Goal: Task Accomplishment & Management: Manage account settings

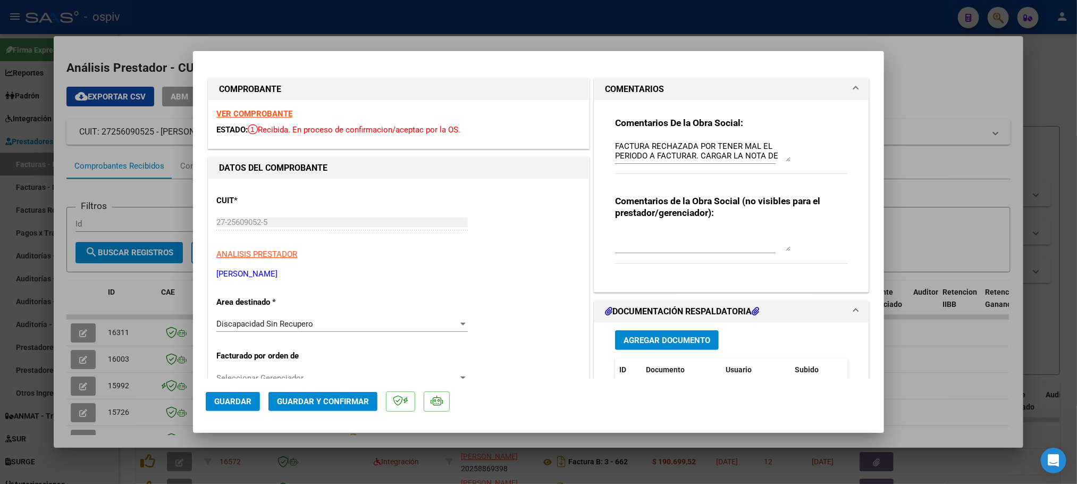
scroll to position [133, 0]
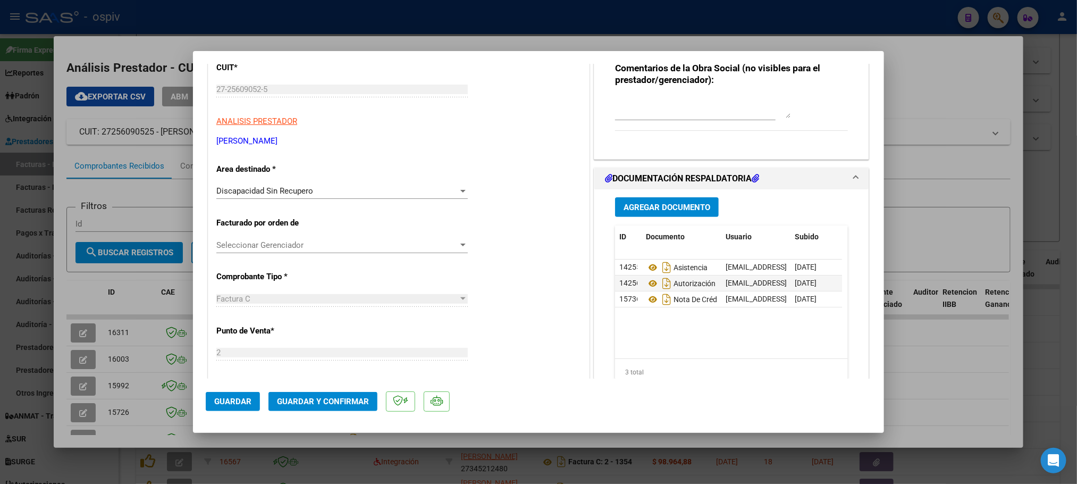
click at [593, 23] on div at bounding box center [538, 242] width 1077 height 484
type input "$ 0,00"
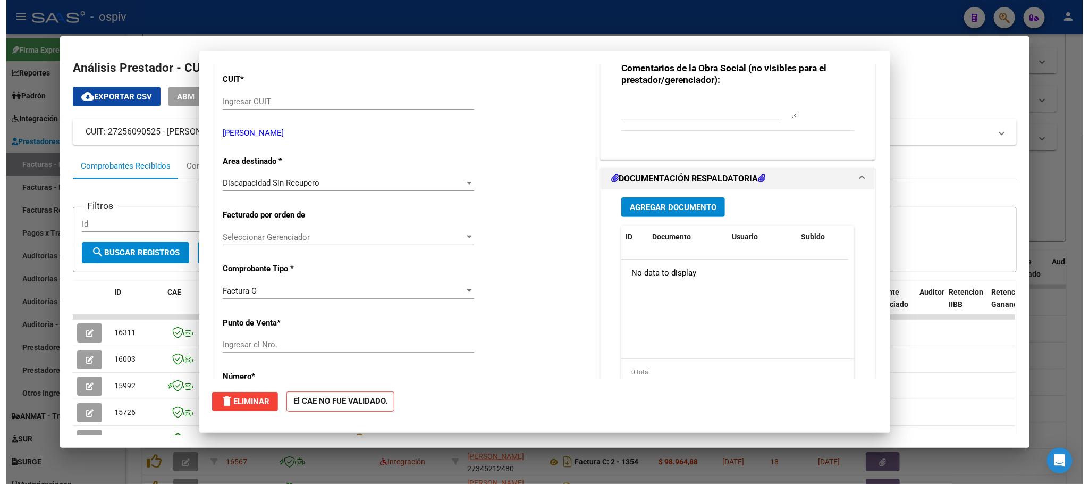
scroll to position [0, 0]
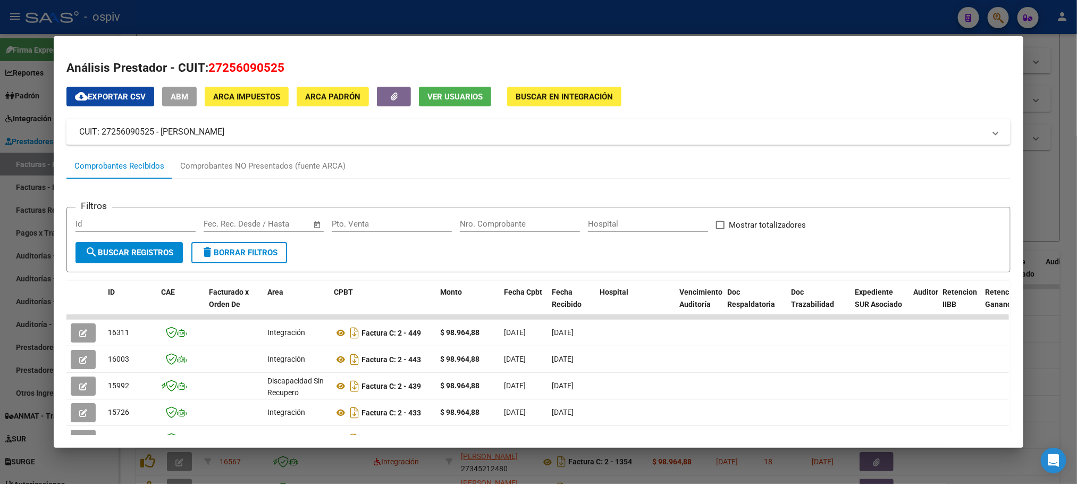
drag, startPoint x: 586, startPoint y: 23, endPoint x: 571, endPoint y: 56, distance: 35.9
click at [584, 23] on div at bounding box center [538, 242] width 1077 height 484
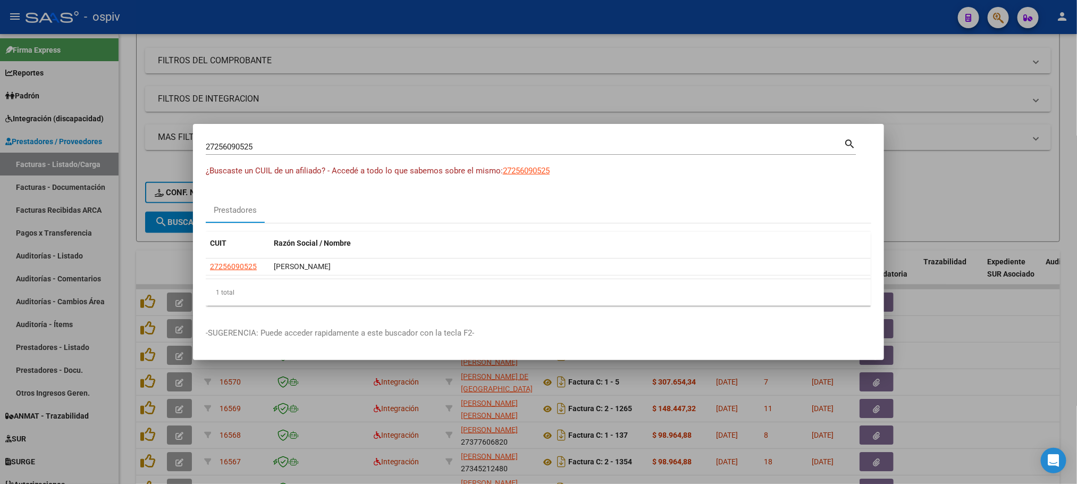
click at [669, 53] on div at bounding box center [538, 242] width 1077 height 484
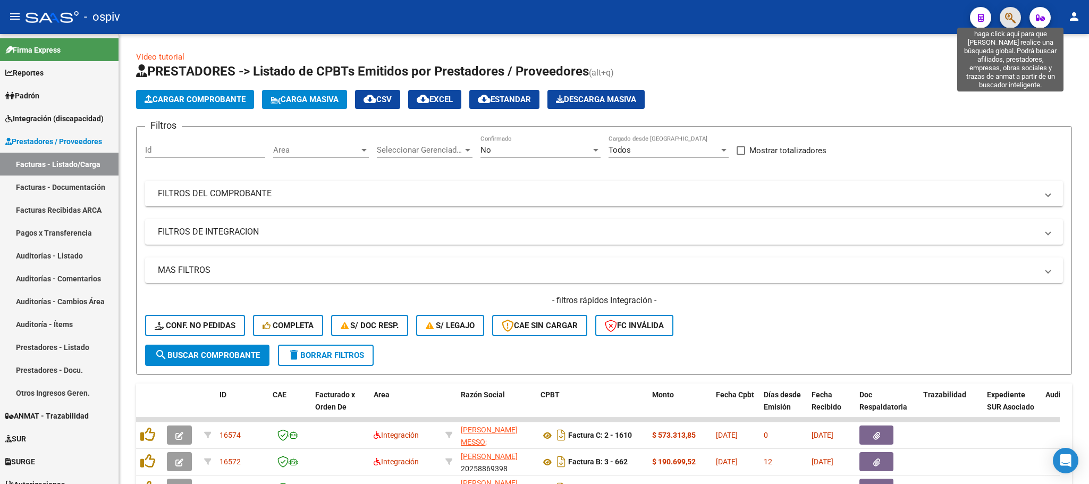
click at [1010, 18] on icon "button" at bounding box center [1010, 18] width 11 height 12
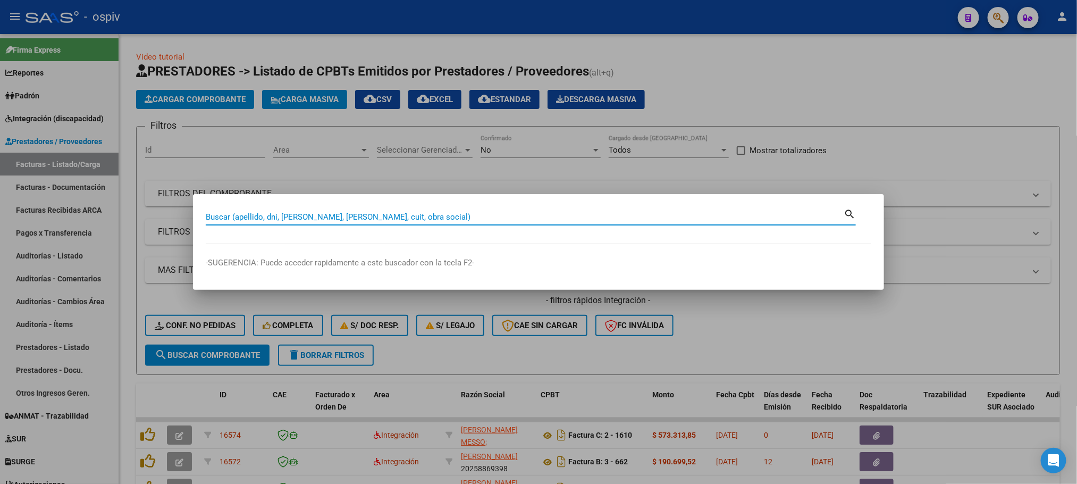
click at [361, 218] on input "Buscar (apellido, dni, [PERSON_NAME], [PERSON_NAME], cuit, obra social)" at bounding box center [525, 217] width 638 height 10
type input "[PERSON_NAME]"
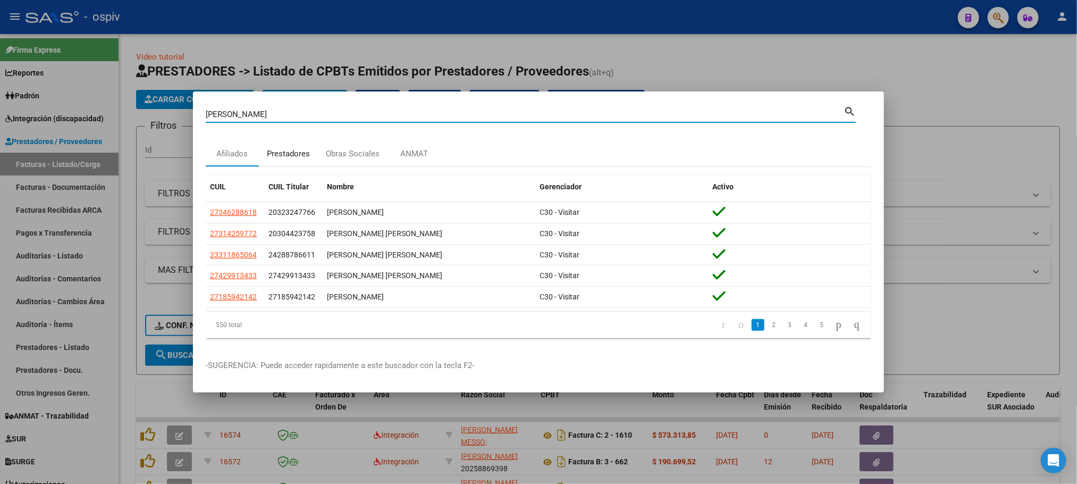
click at [292, 154] on div "Prestadores" at bounding box center [288, 154] width 43 height 12
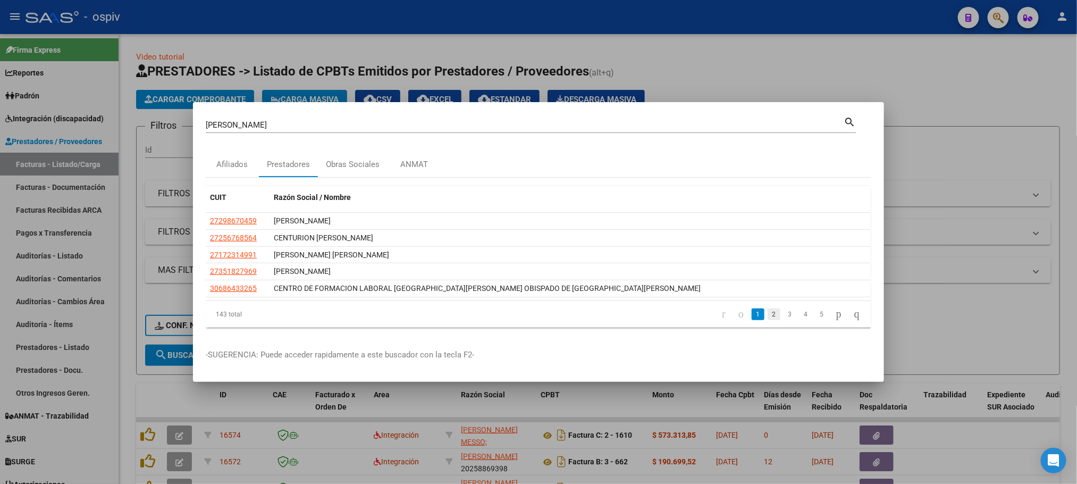
click at [767, 316] on link "2" at bounding box center [773, 314] width 13 height 12
click at [783, 316] on link "3" at bounding box center [789, 314] width 13 height 12
click at [799, 316] on link "4" at bounding box center [805, 314] width 13 height 12
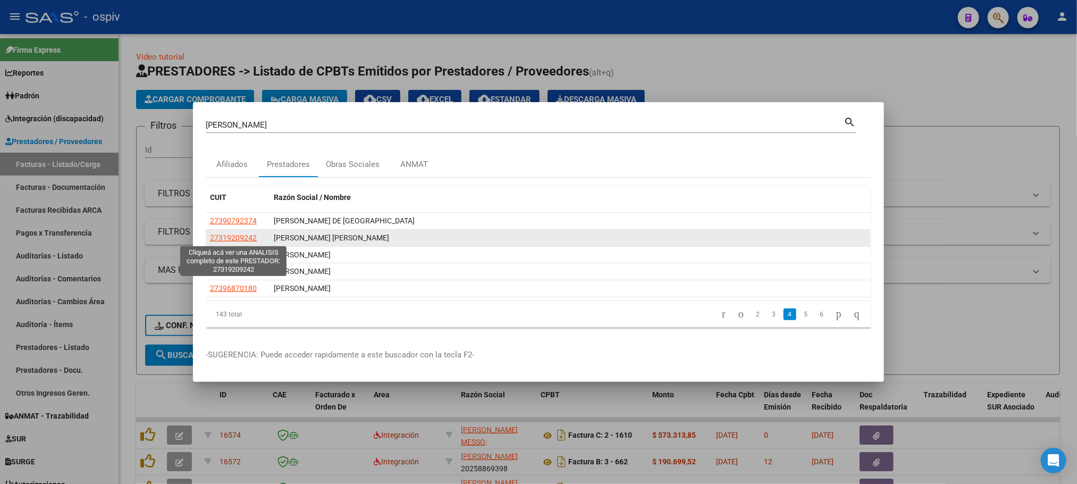
click at [230, 239] on span "27319209242" at bounding box center [233, 237] width 47 height 9
type textarea "27319209242"
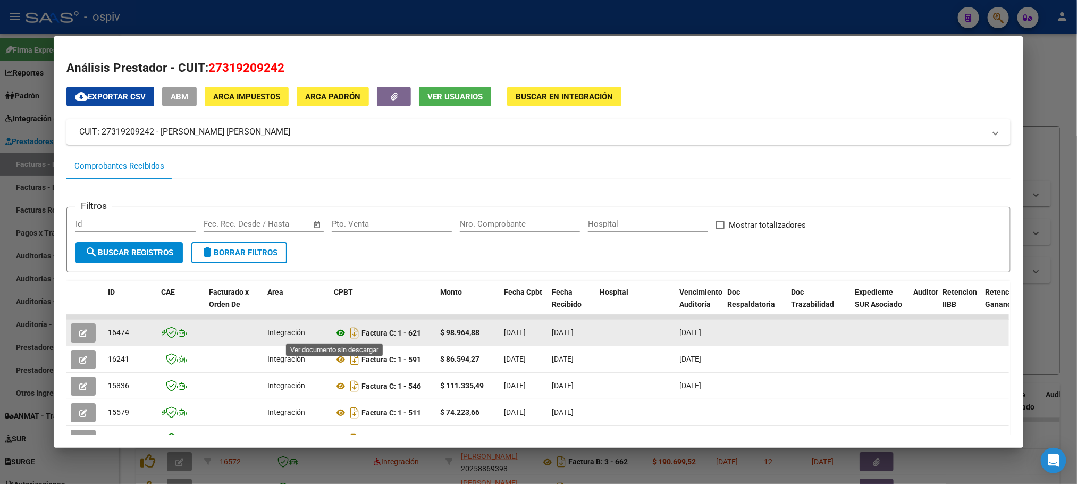
click at [334, 335] on icon at bounding box center [341, 332] width 14 height 13
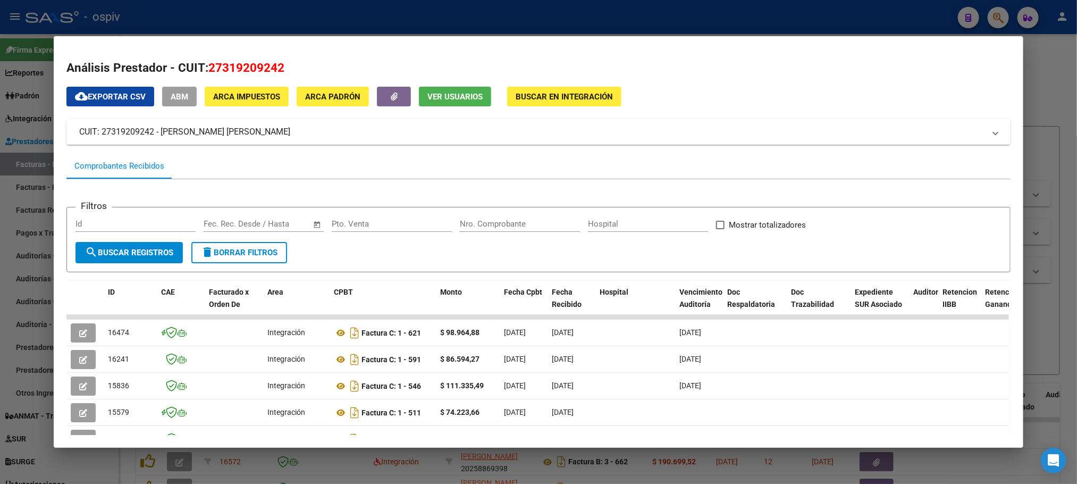
click at [268, 11] on div at bounding box center [538, 242] width 1077 height 484
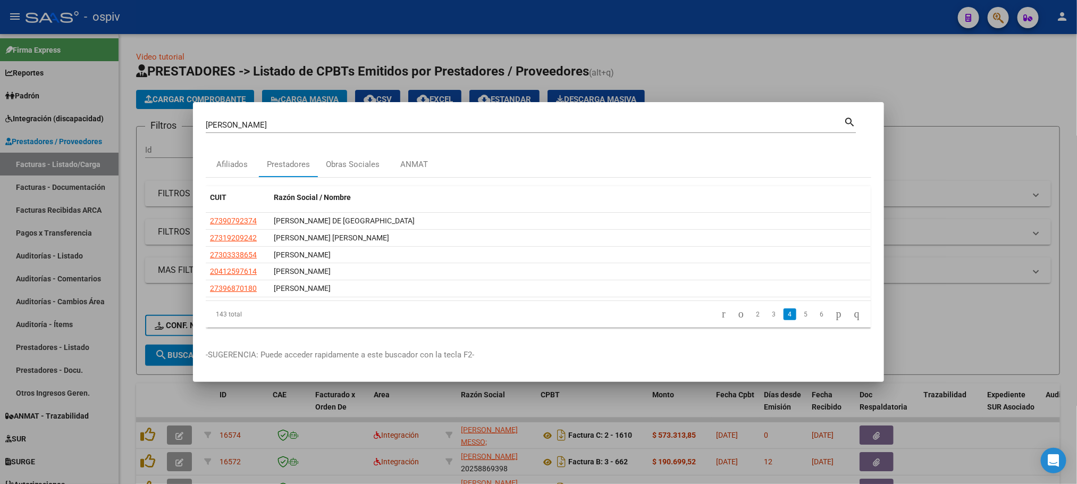
click at [293, 11] on div at bounding box center [538, 242] width 1077 height 484
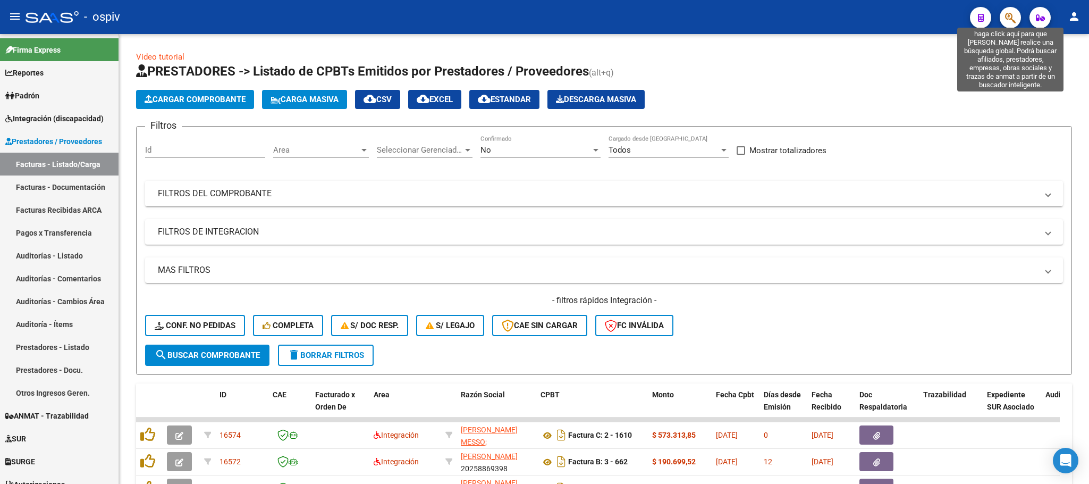
click at [1009, 20] on icon "button" at bounding box center [1010, 18] width 11 height 12
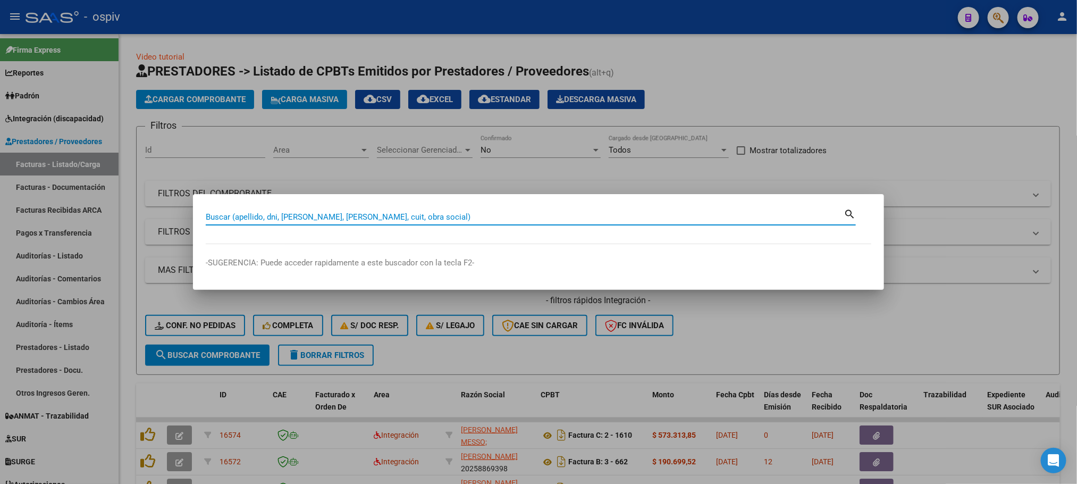
click at [308, 216] on input "Buscar (apellido, dni, [PERSON_NAME], [PERSON_NAME], cuit, obra social)" at bounding box center [525, 217] width 638 height 10
type input "[PERSON_NAME]"
click at [352, 24] on div at bounding box center [538, 242] width 1077 height 484
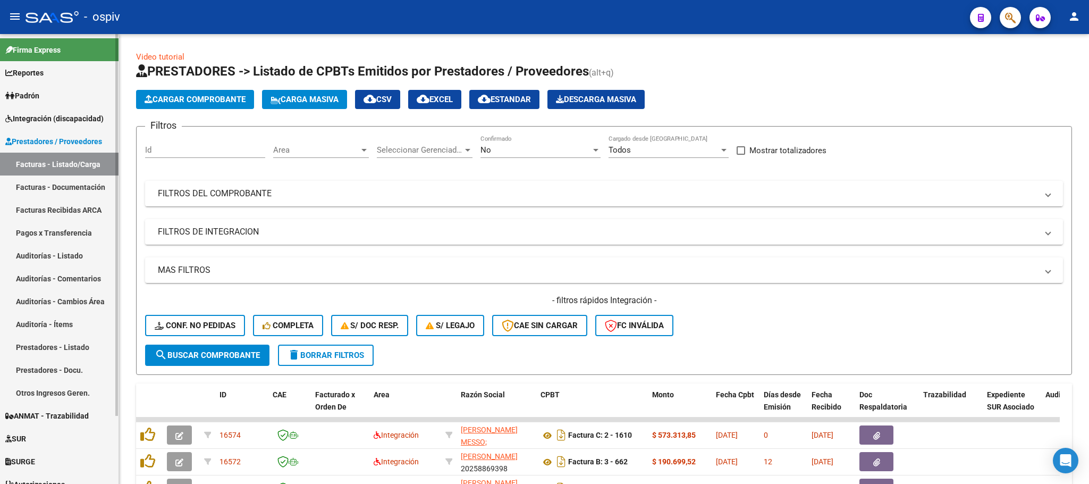
click at [28, 115] on span "Integración (discapacidad)" at bounding box center [54, 119] width 98 height 12
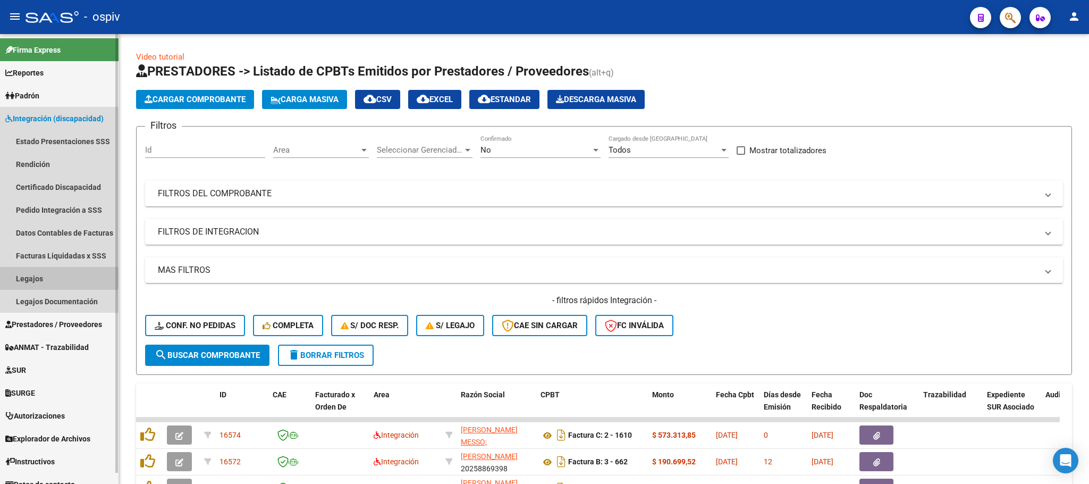
click at [32, 277] on link "Legajos" at bounding box center [59, 278] width 118 height 23
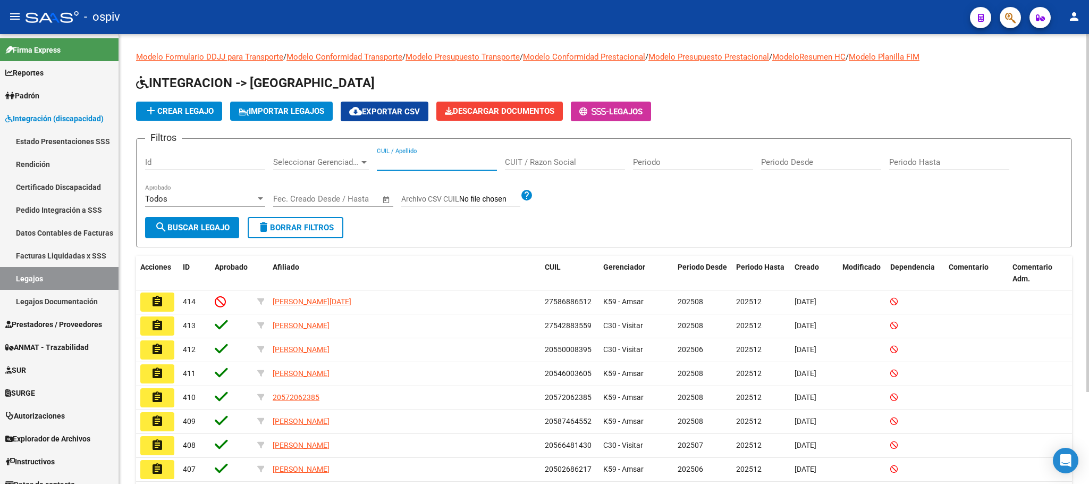
click at [409, 163] on input "CUIL / Apellido" at bounding box center [437, 162] width 120 height 10
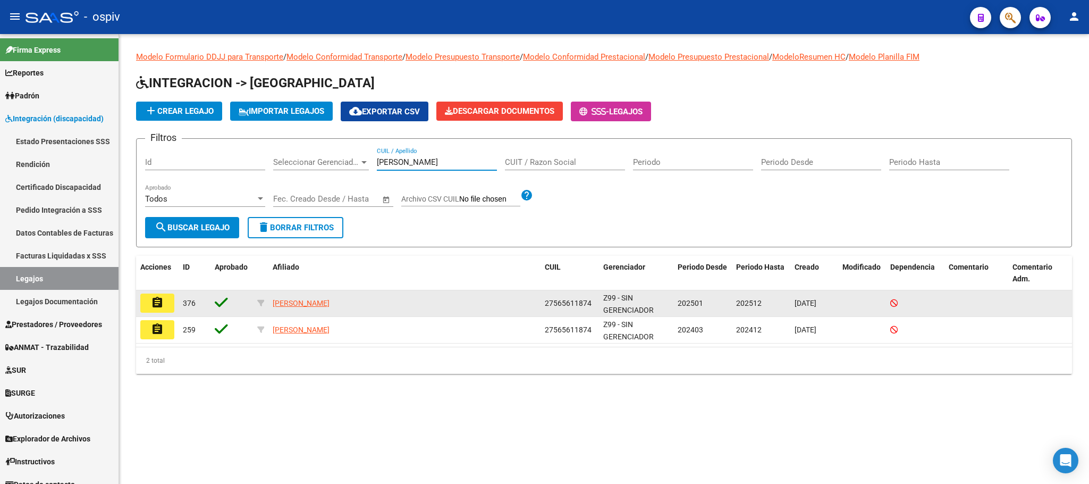
type input "[PERSON_NAME]"
click at [151, 307] on mat-icon "assignment" at bounding box center [157, 302] width 13 height 13
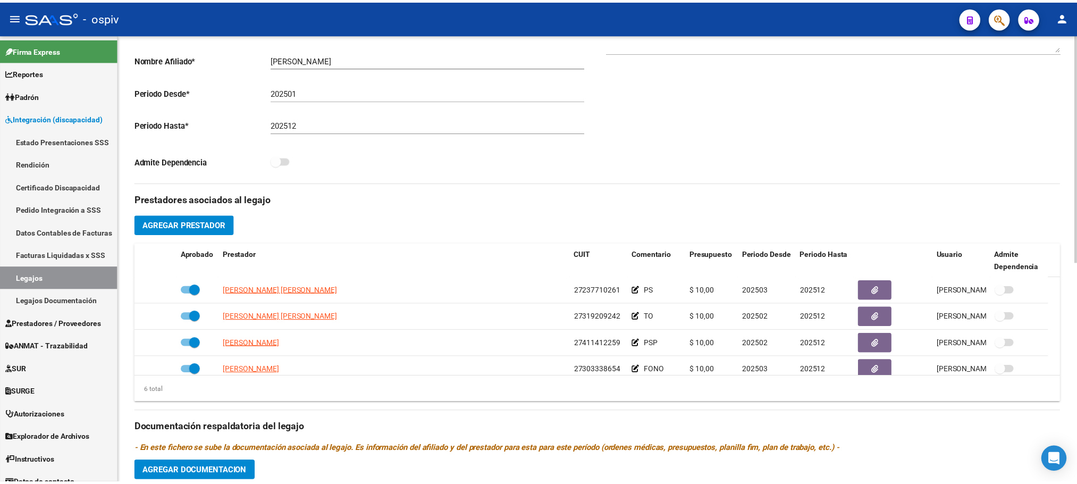
scroll to position [265, 0]
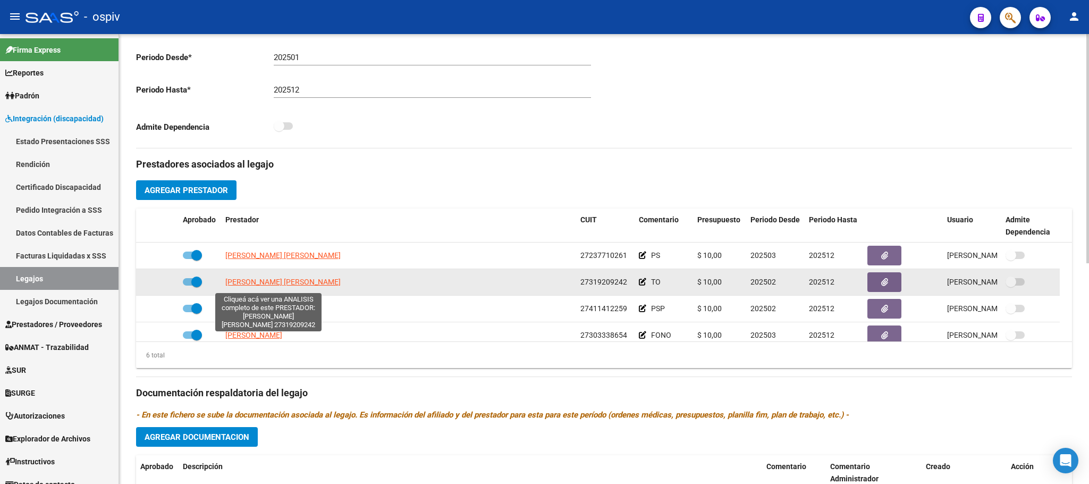
click at [242, 286] on span "[PERSON_NAME] [PERSON_NAME]" at bounding box center [282, 281] width 115 height 9
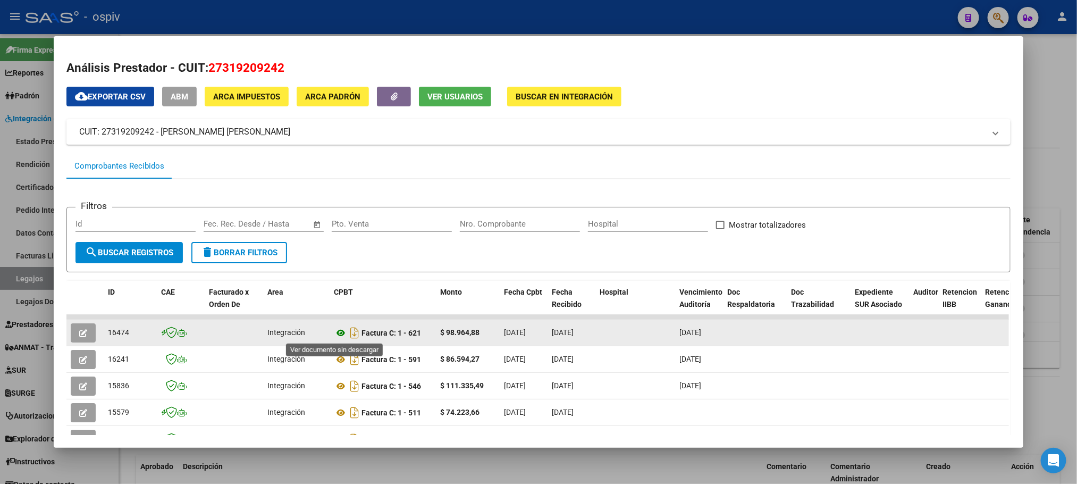
click at [334, 334] on icon at bounding box center [341, 332] width 14 height 13
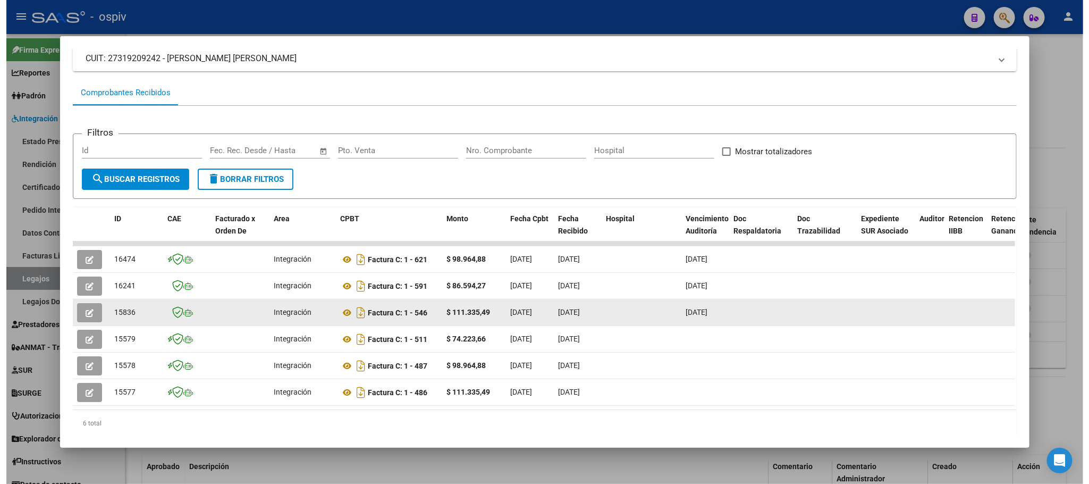
scroll to position [107, 0]
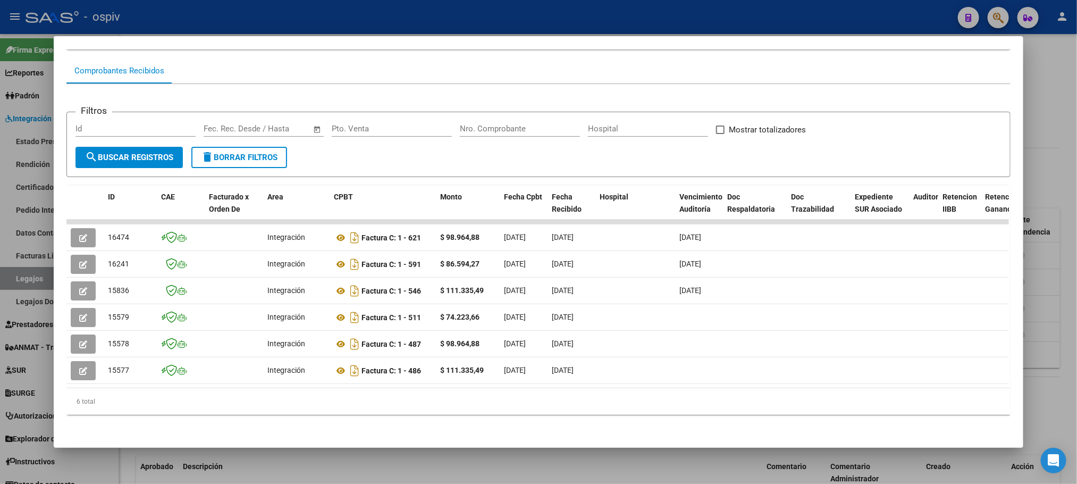
click at [345, 16] on div at bounding box center [538, 242] width 1077 height 484
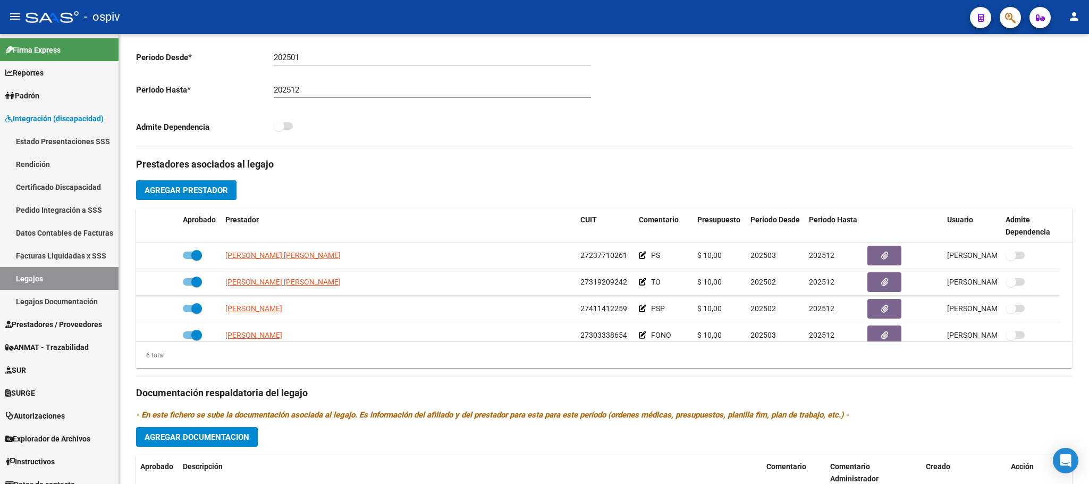
click at [345, 16] on div "- ospiv" at bounding box center [494, 16] width 936 height 23
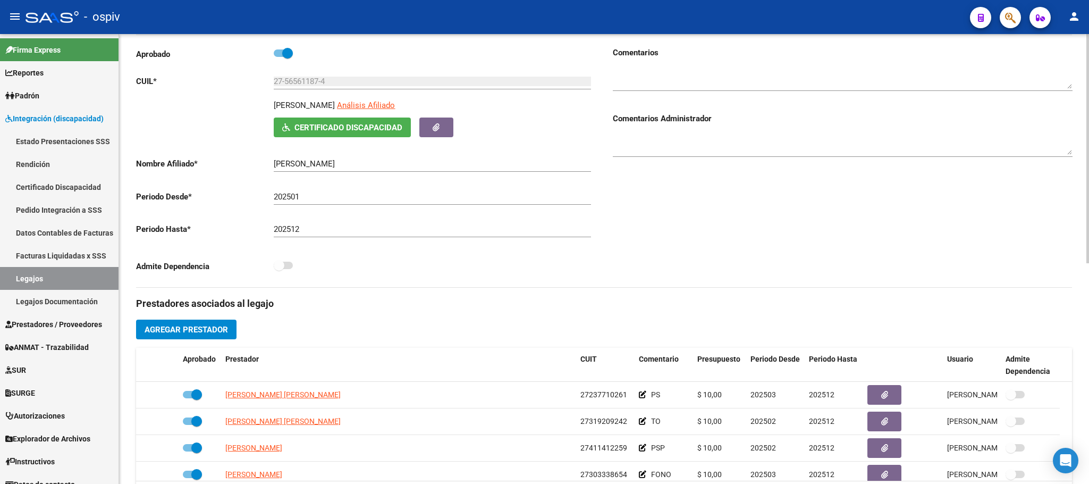
scroll to position [0, 0]
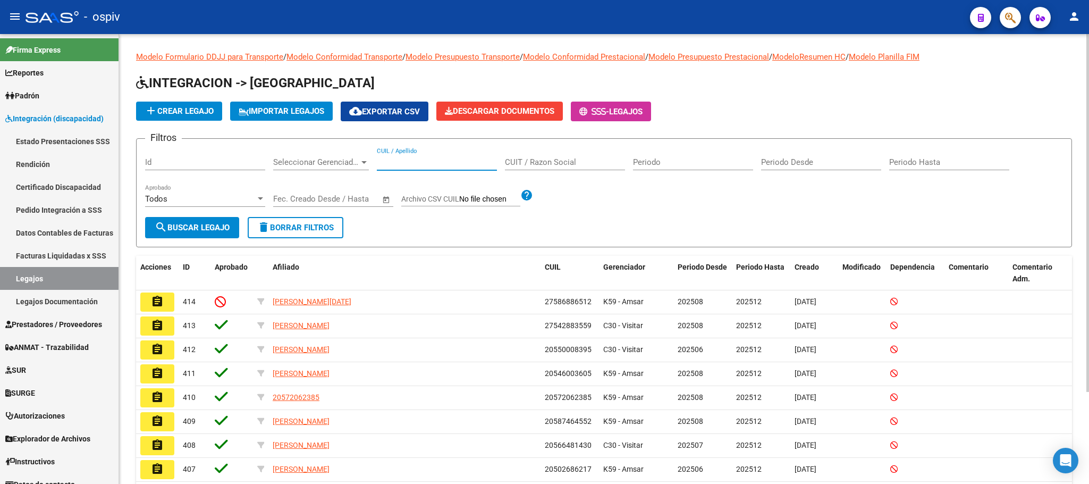
click at [427, 163] on input "CUIL / Apellido" at bounding box center [437, 162] width 120 height 10
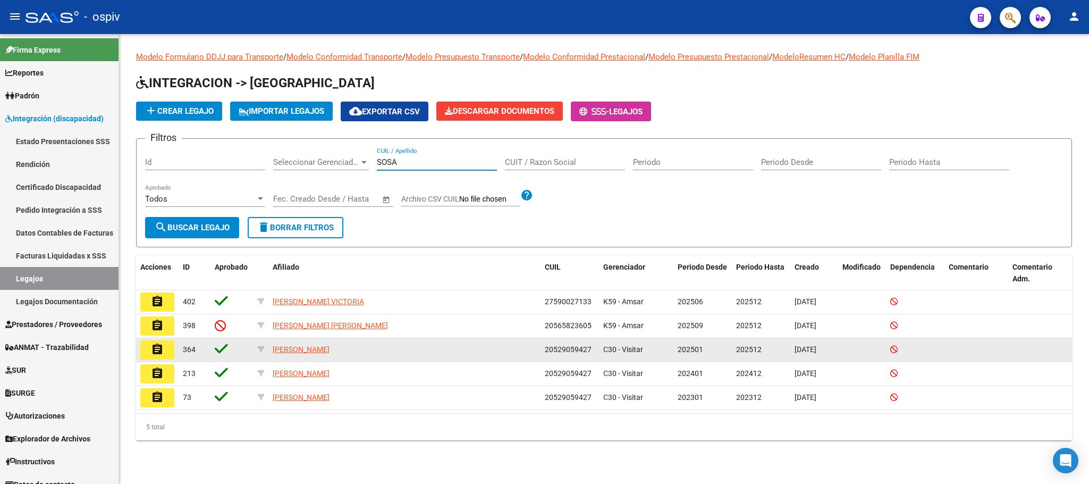
type input "SOSA"
click at [155, 355] on mat-icon "assignment" at bounding box center [157, 349] width 13 height 13
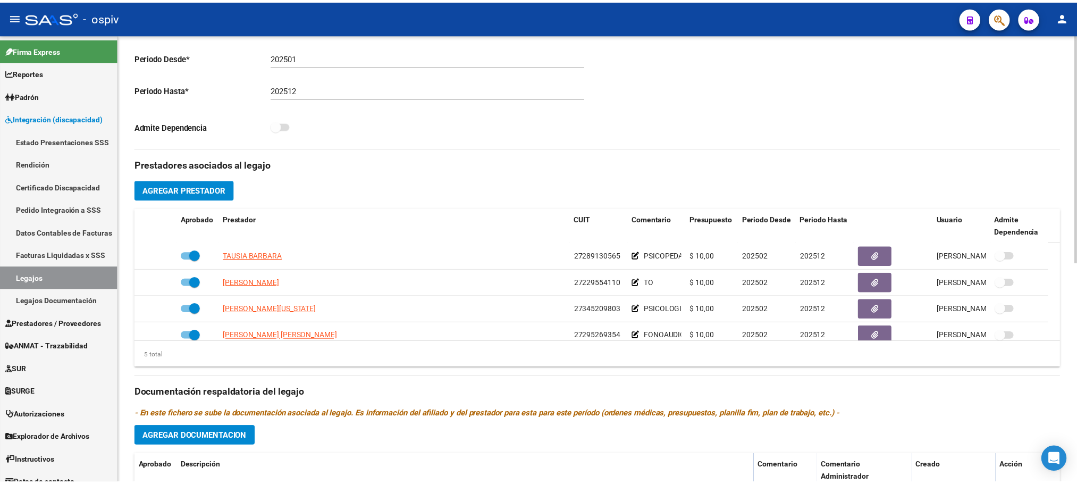
scroll to position [37, 0]
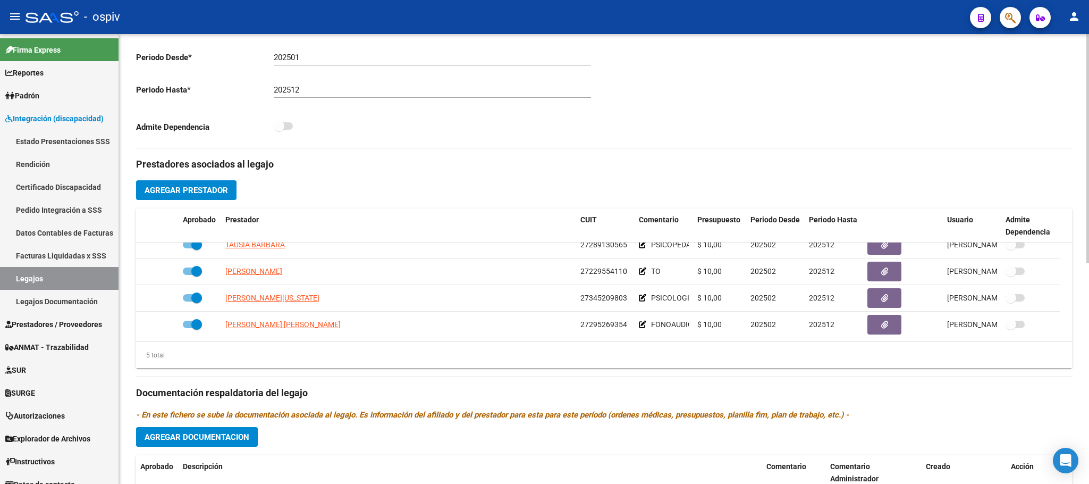
click at [1072, 324] on div "arrow_back Editar 364 save Guardar cambios Legajo de Integración Modelo Formula…" at bounding box center [604, 208] width 970 height 879
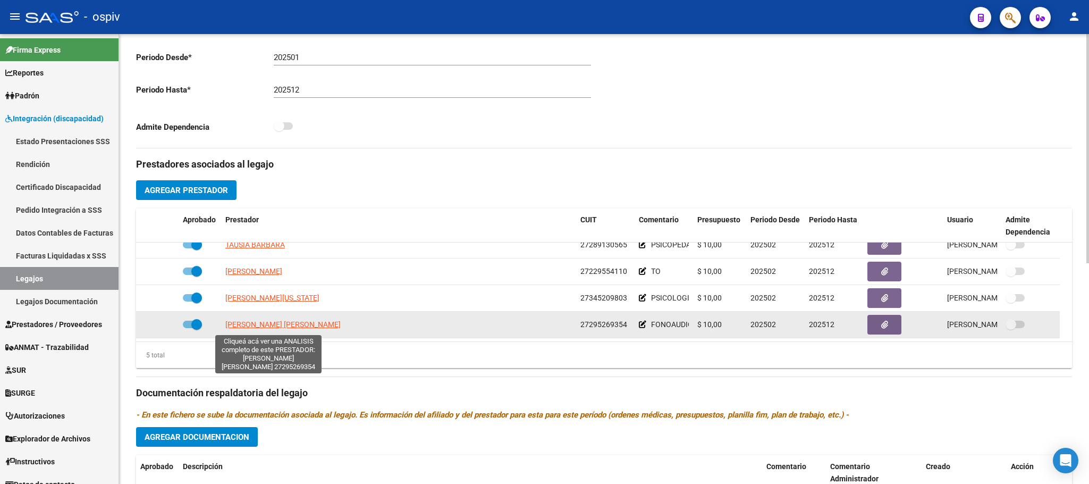
click at [281, 327] on span "[PERSON_NAME] [PERSON_NAME]" at bounding box center [282, 324] width 115 height 9
type textarea "27295269354"
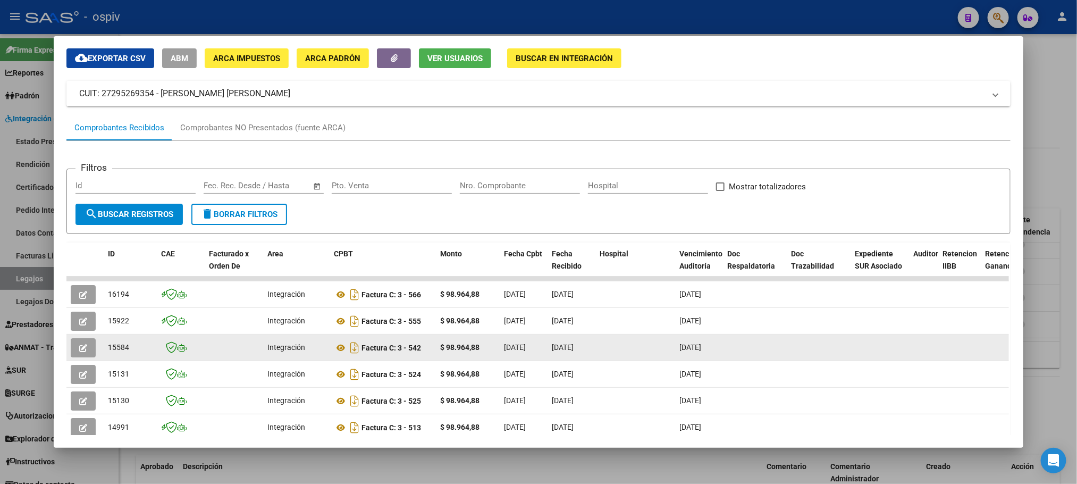
scroll to position [0, 0]
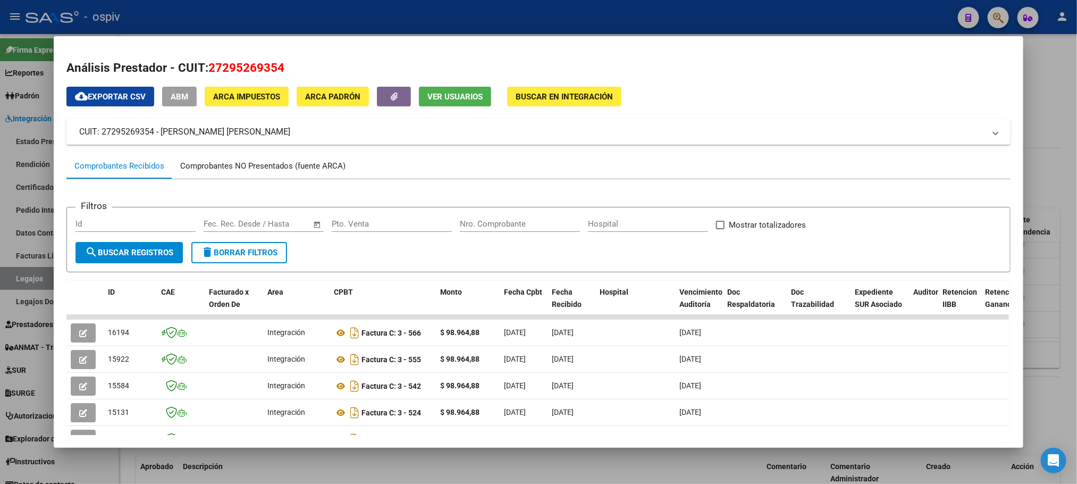
click at [231, 167] on div "Comprobantes NO Presentados (fuente ARCA)" at bounding box center [262, 166] width 165 height 12
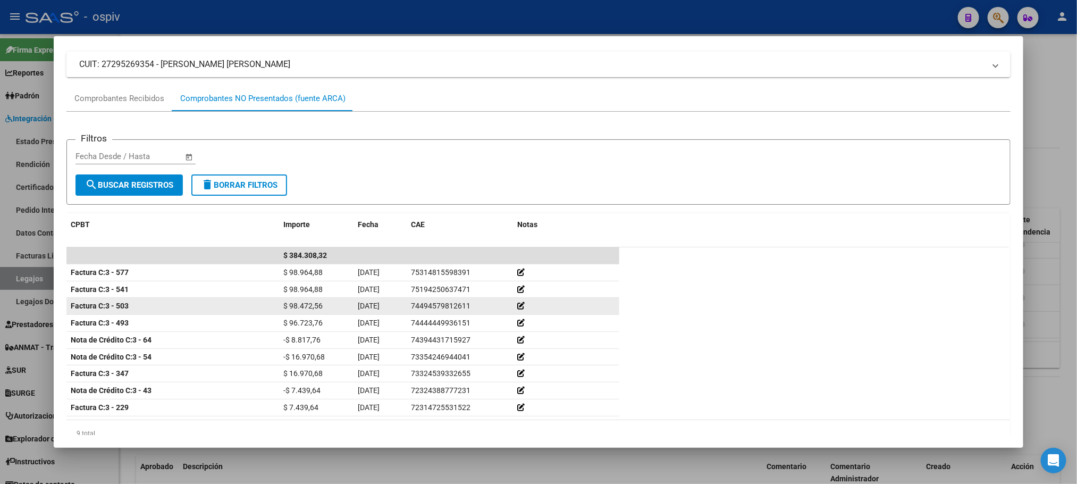
scroll to position [102, 0]
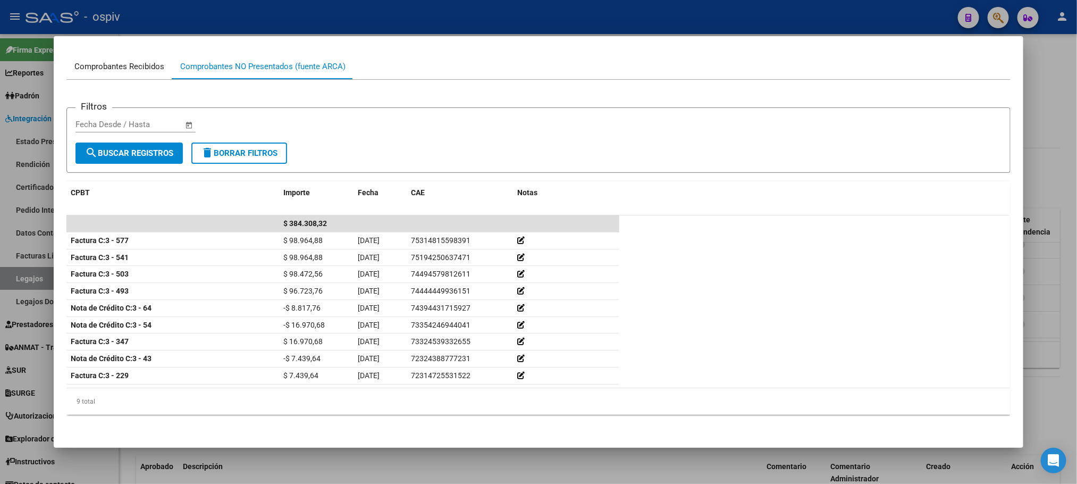
click at [107, 67] on div "Comprobantes Recibidos" at bounding box center [119, 67] width 90 height 12
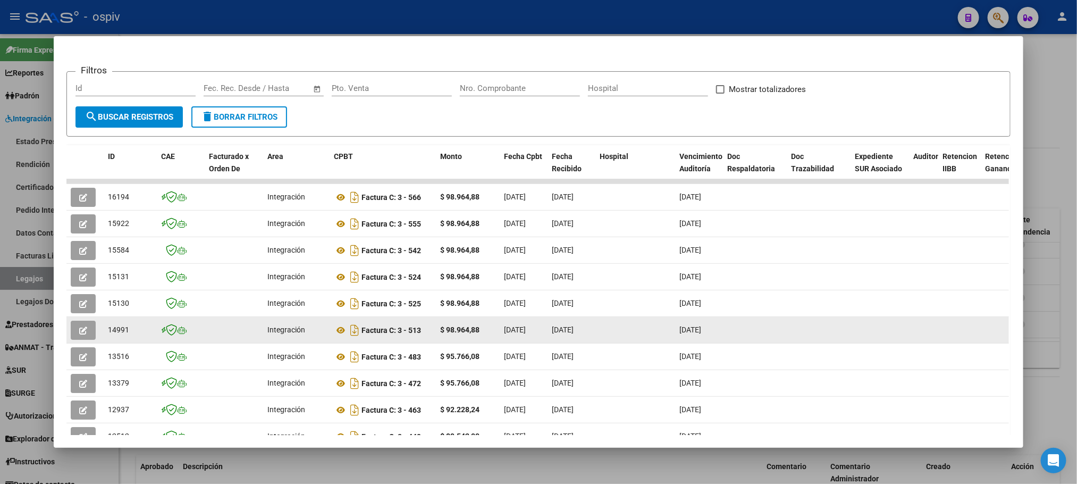
scroll to position [214, 0]
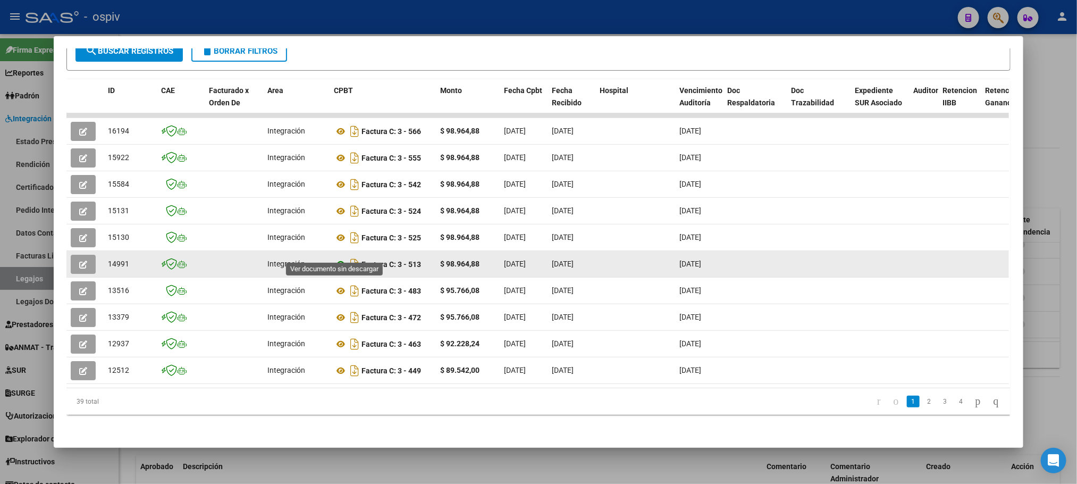
click at [335, 258] on icon at bounding box center [341, 264] width 14 height 13
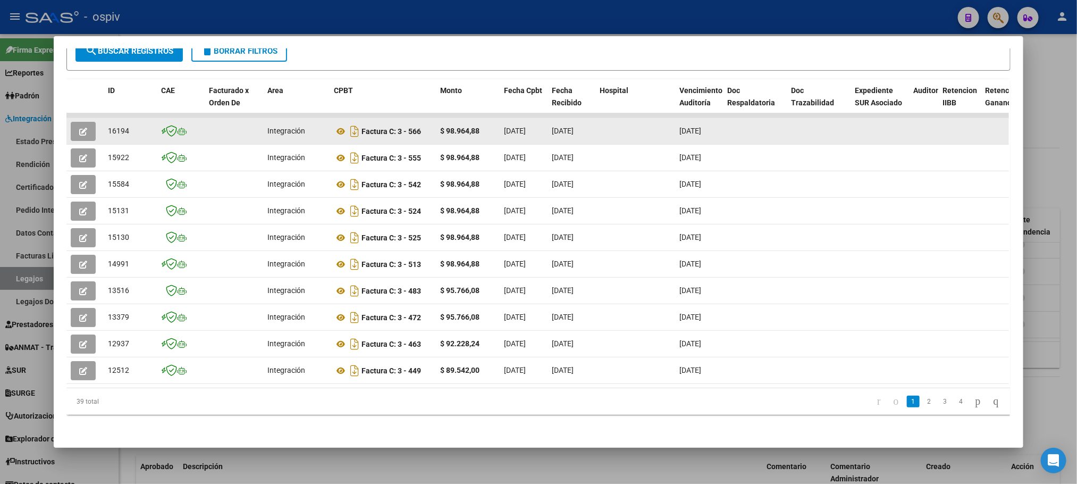
scroll to position [0, 0]
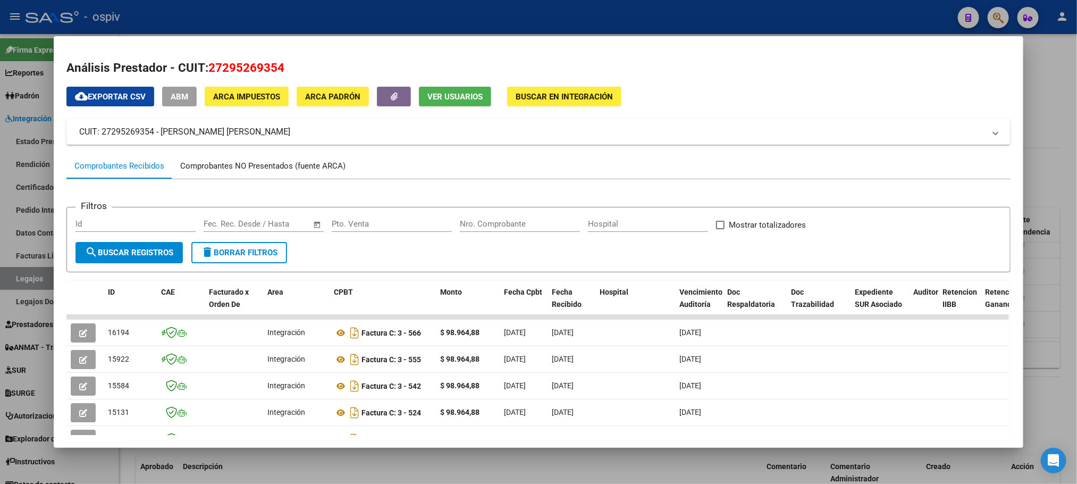
click at [206, 168] on div "Comprobantes NO Presentados (fuente ARCA)" at bounding box center [262, 166] width 165 height 12
